Goal: Navigation & Orientation: Find specific page/section

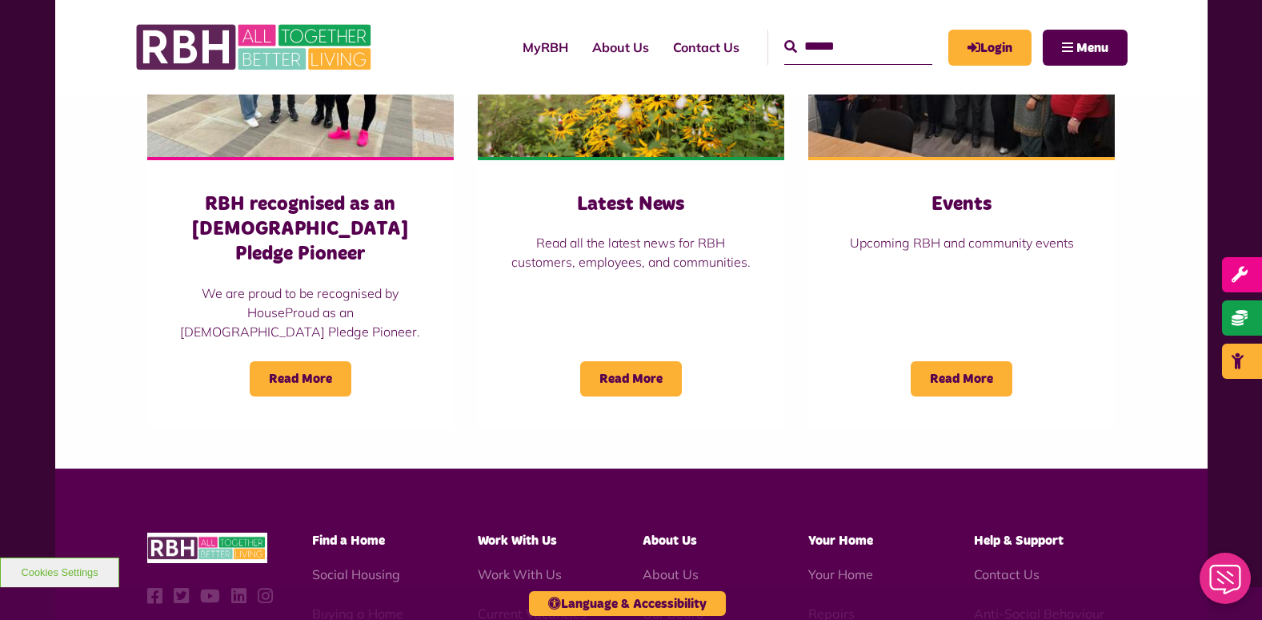
scroll to position [1441, 0]
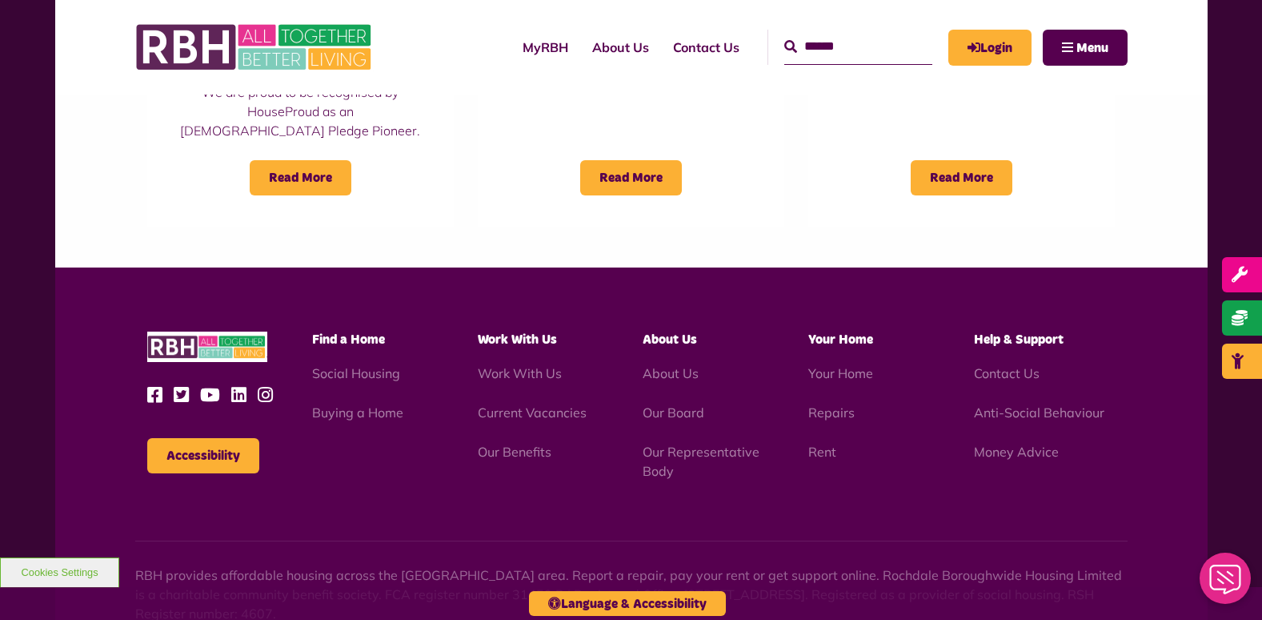
click at [365, 333] on span "Find a Home" at bounding box center [348, 339] width 73 height 13
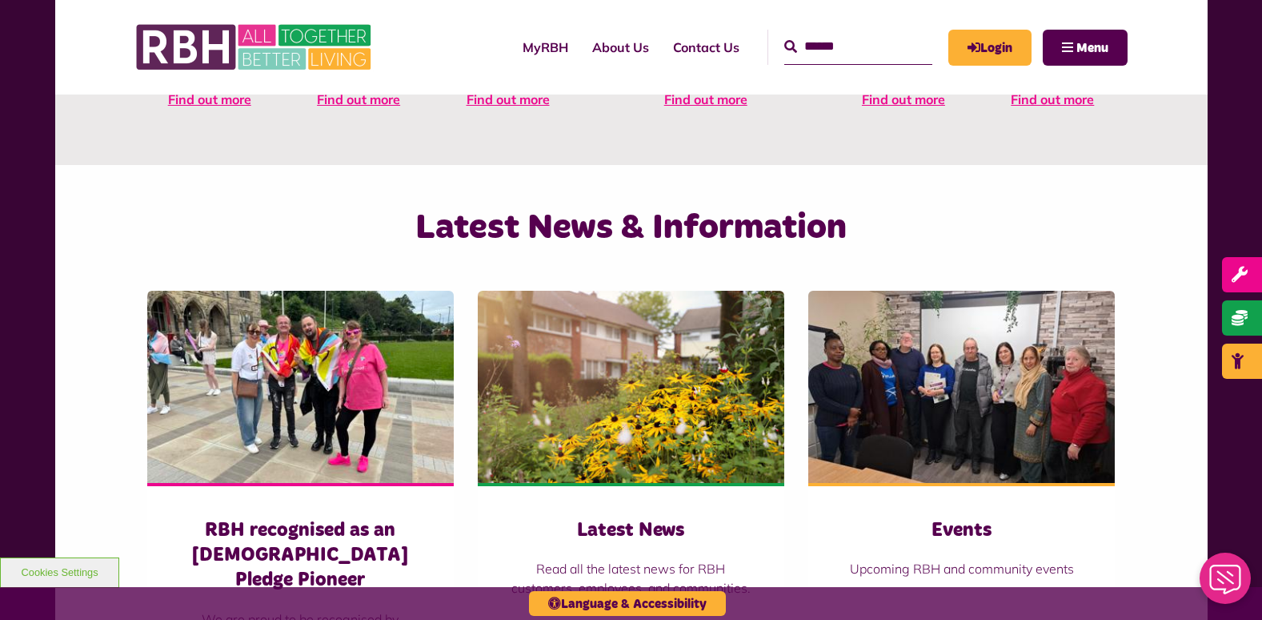
scroll to position [640, 0]
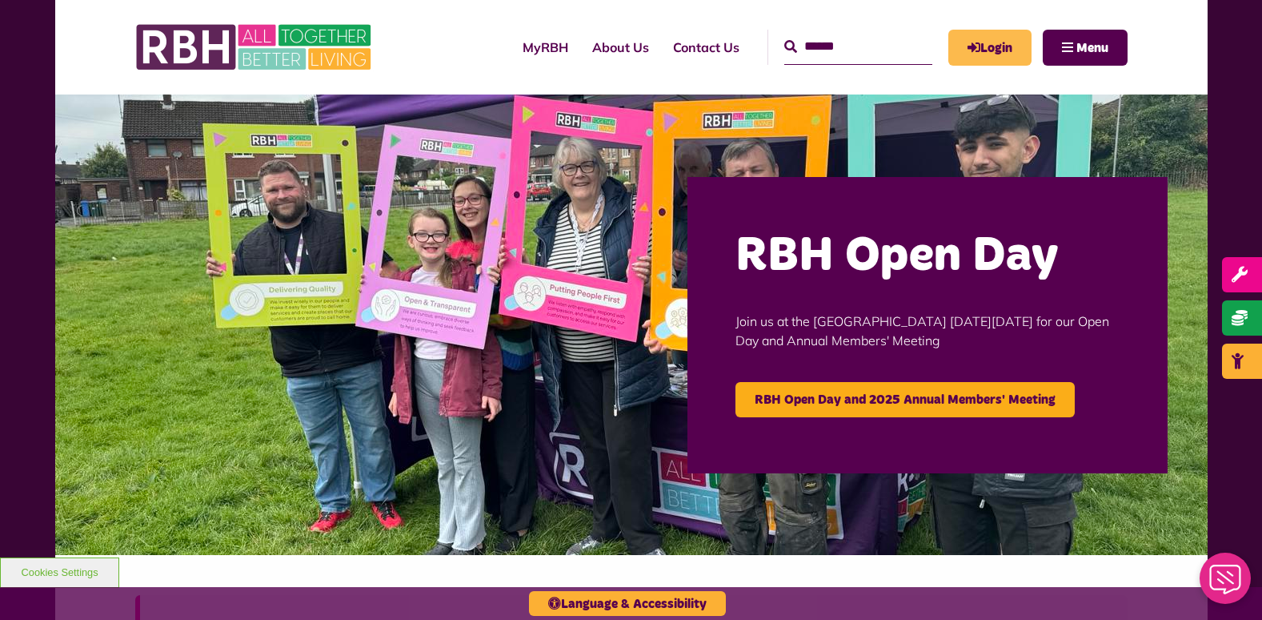
click at [1000, 46] on link "Login" at bounding box center [990, 48] width 83 height 36
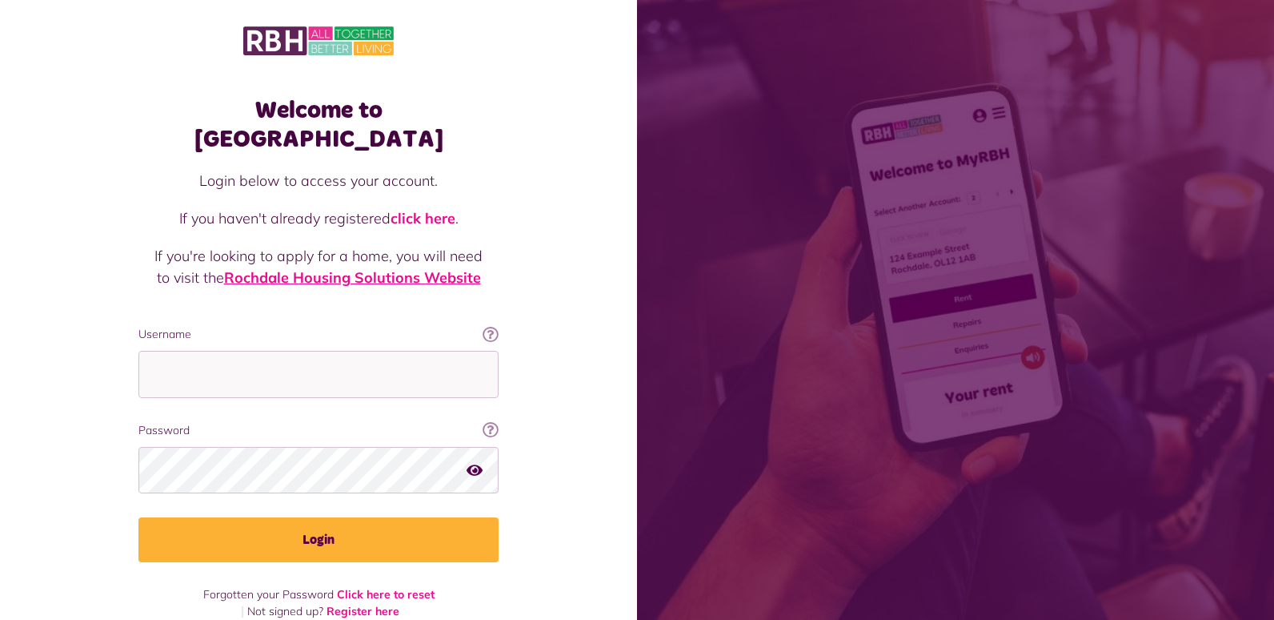
click at [358, 268] on link "Rochdale Housing Solutions Website" at bounding box center [352, 277] width 257 height 18
